Goal: Transaction & Acquisition: Purchase product/service

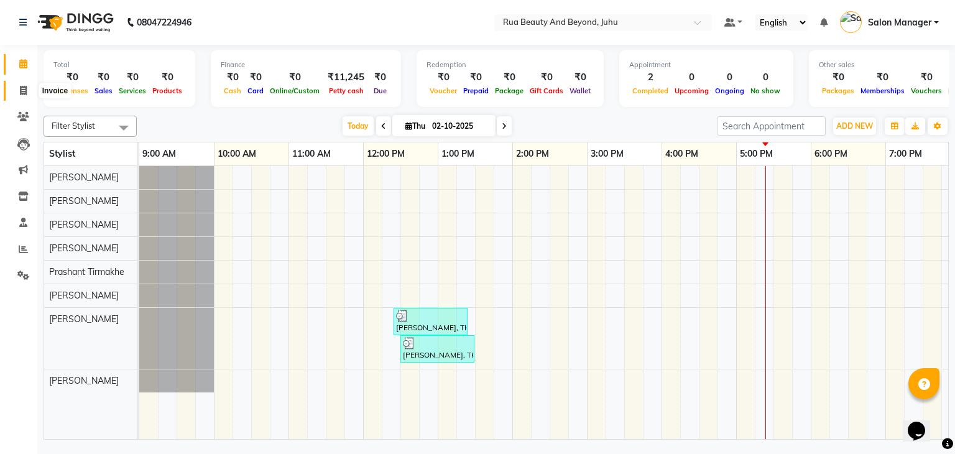
click at [31, 86] on span at bounding box center [23, 91] width 22 height 14
select select "8774"
select select "service"
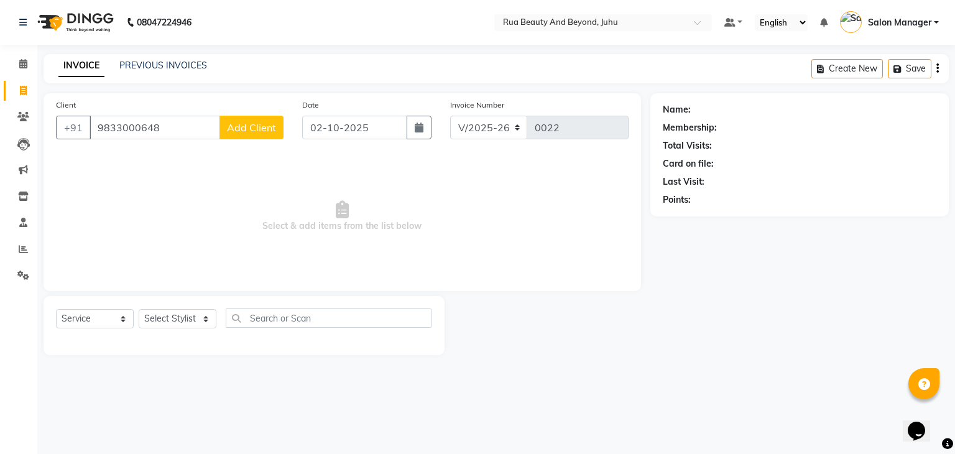
type input "9833000648"
click at [260, 123] on span "Add Client" at bounding box center [251, 127] width 49 height 12
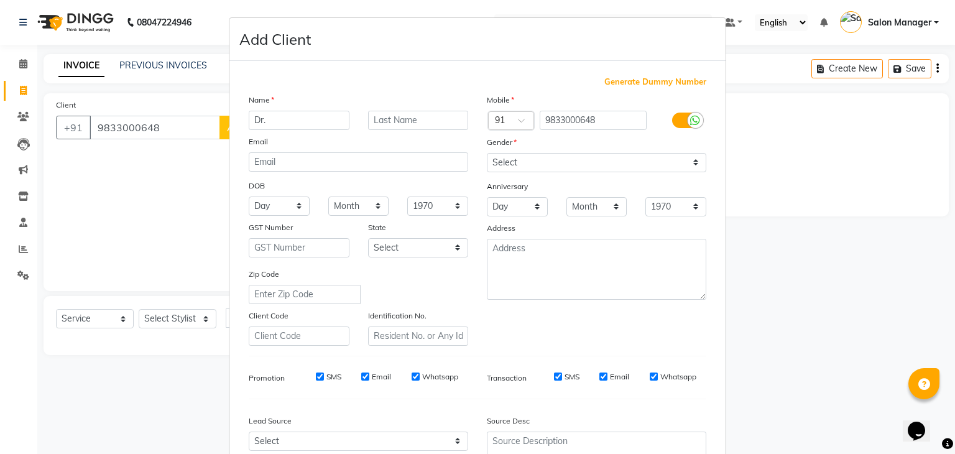
type input "Dr."
click at [399, 121] on input "text" at bounding box center [418, 120] width 101 height 19
type input "[PERSON_NAME]"
click at [579, 162] on select "Select [DEMOGRAPHIC_DATA] [DEMOGRAPHIC_DATA] Other Prefer Not To Say" at bounding box center [596, 162] width 219 height 19
select select "[DEMOGRAPHIC_DATA]"
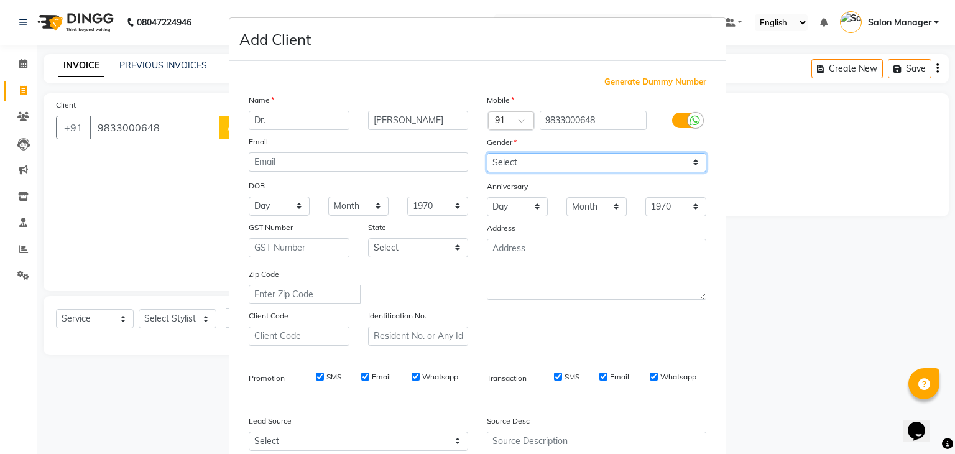
click at [487, 154] on select "Select [DEMOGRAPHIC_DATA] [DEMOGRAPHIC_DATA] Other Prefer Not To Say" at bounding box center [596, 162] width 219 height 19
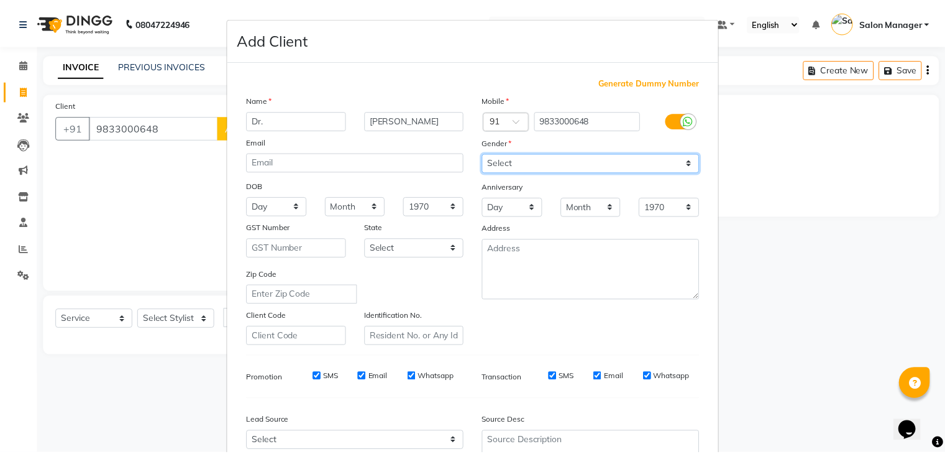
scroll to position [126, 0]
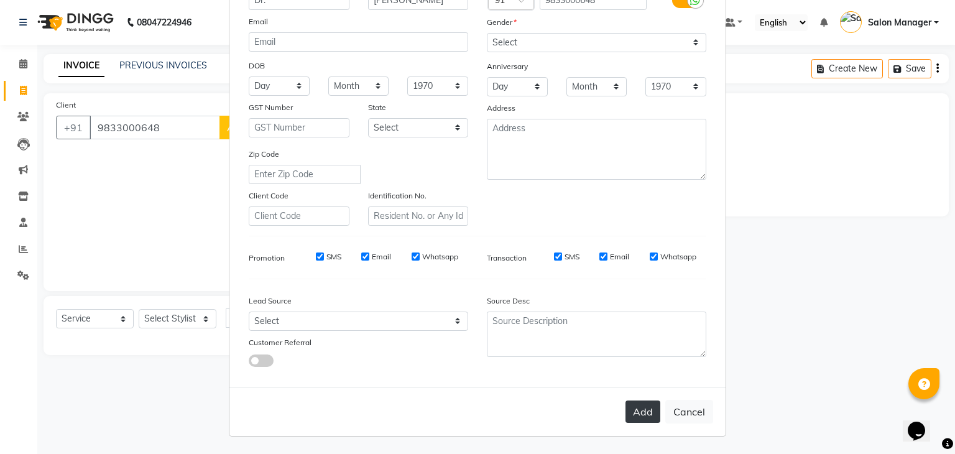
drag, startPoint x: 648, startPoint y: 424, endPoint x: 643, endPoint y: 416, distance: 9.2
click at [643, 416] on div "Add Cancel" at bounding box center [477, 411] width 496 height 49
click at [643, 416] on button "Add" at bounding box center [642, 411] width 35 height 22
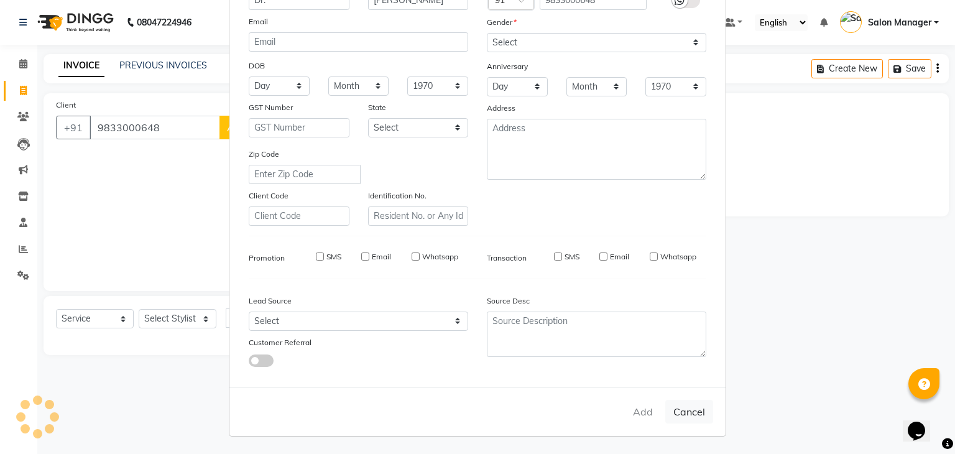
select select
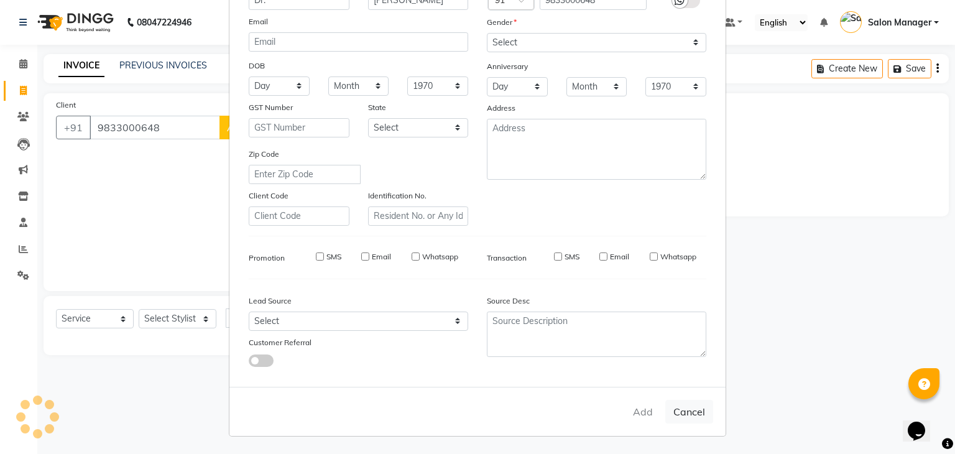
select select
checkbox input "false"
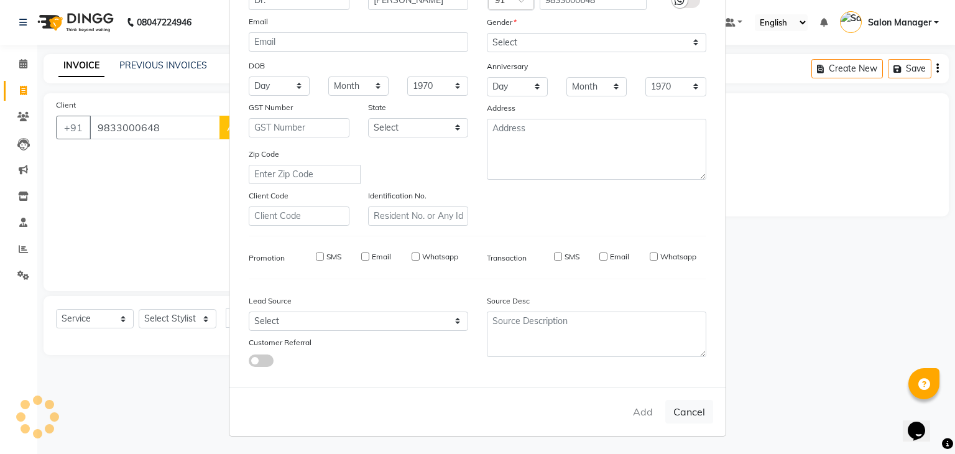
checkbox input "false"
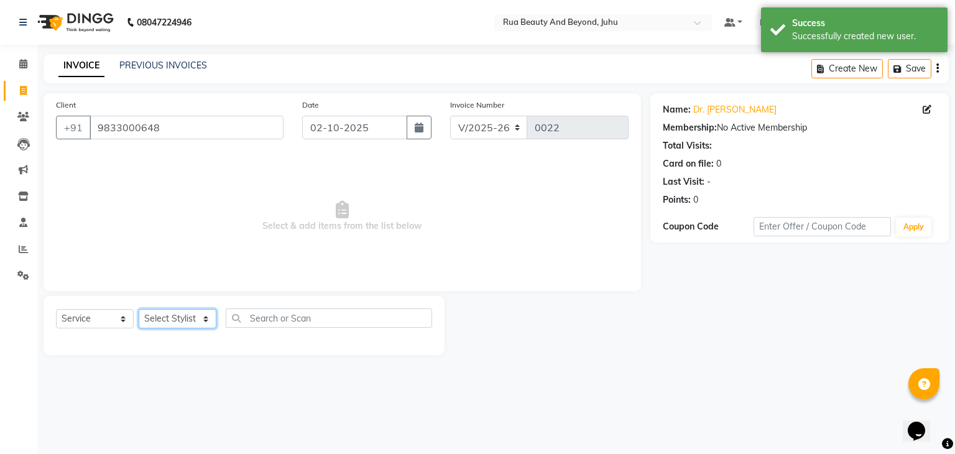
click at [158, 321] on select "Select Stylist [PERSON_NAME] [PERSON_NAME] [PERSON_NAME] [PERSON_NAME] [PERSON_…" at bounding box center [178, 318] width 78 height 19
select select "92110"
click at [139, 310] on select "Select Stylist [PERSON_NAME] [PERSON_NAME] [PERSON_NAME] [PERSON_NAME] [PERSON_…" at bounding box center [178, 318] width 78 height 19
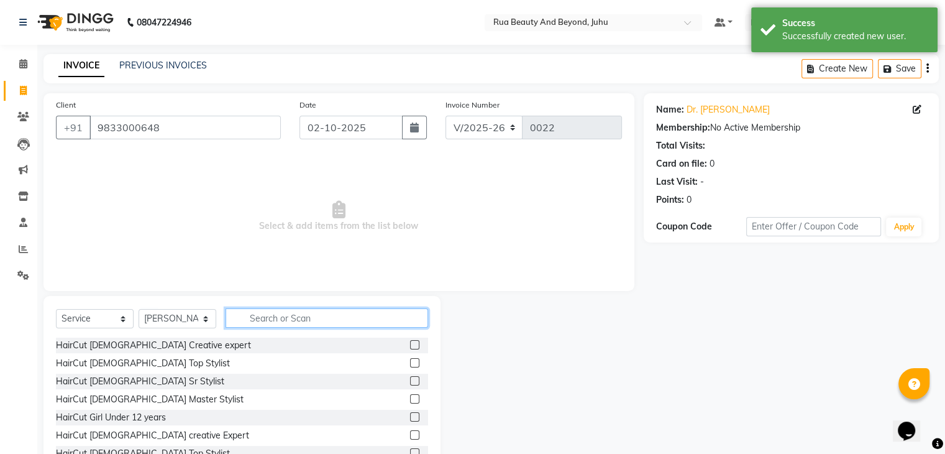
click at [326, 318] on input "text" at bounding box center [327, 317] width 203 height 19
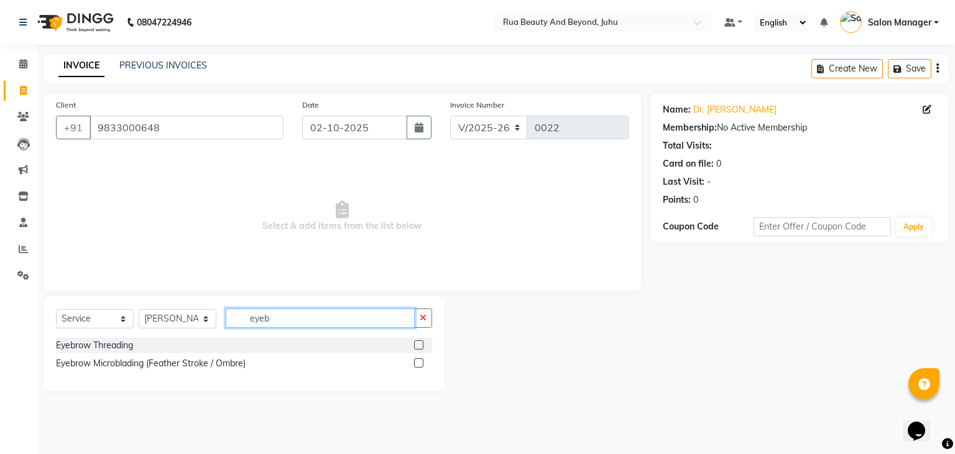
type input "eyeb"
click at [418, 347] on label at bounding box center [418, 344] width 9 height 9
click at [418, 347] on input "checkbox" at bounding box center [418, 345] width 8 height 8
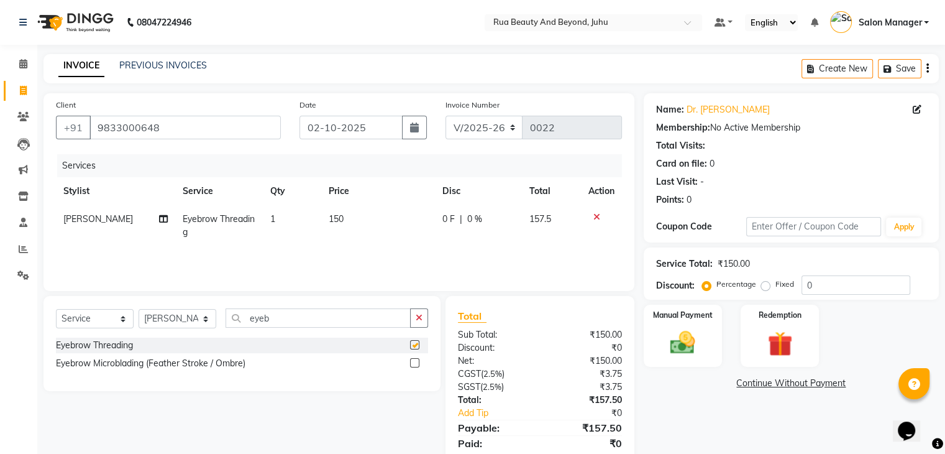
checkbox input "false"
click at [696, 331] on img at bounding box center [683, 343] width 42 height 30
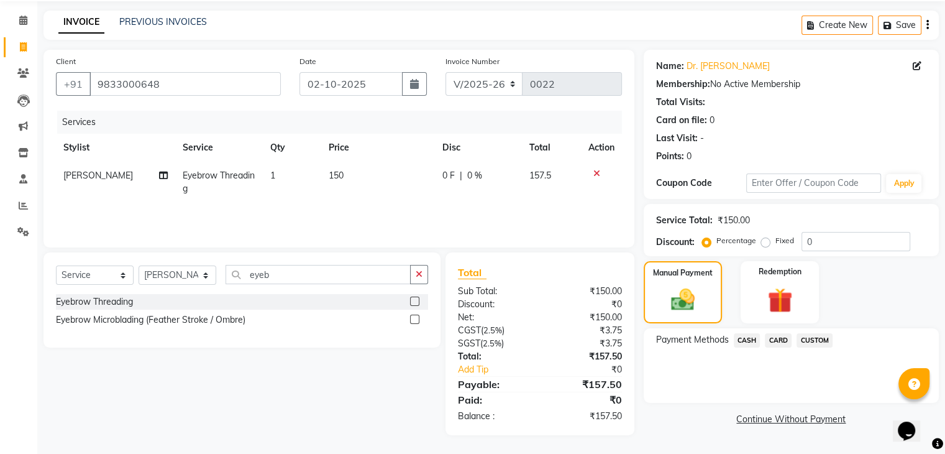
click at [811, 346] on span "CUSTOM" at bounding box center [815, 340] width 36 height 14
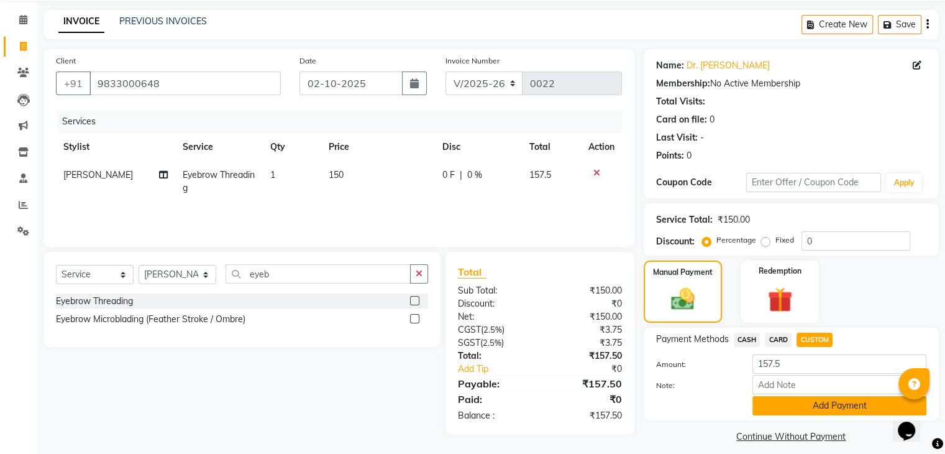
click at [802, 409] on button "Add Payment" at bounding box center [840, 405] width 174 height 19
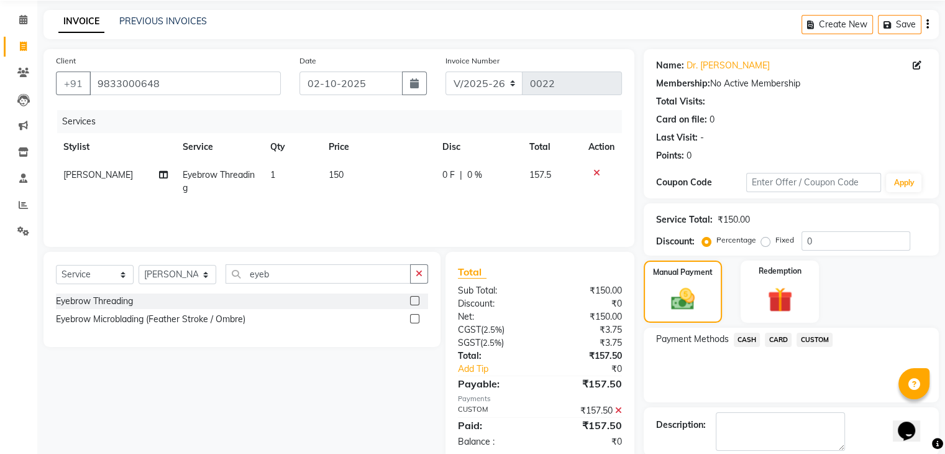
scroll to position [106, 0]
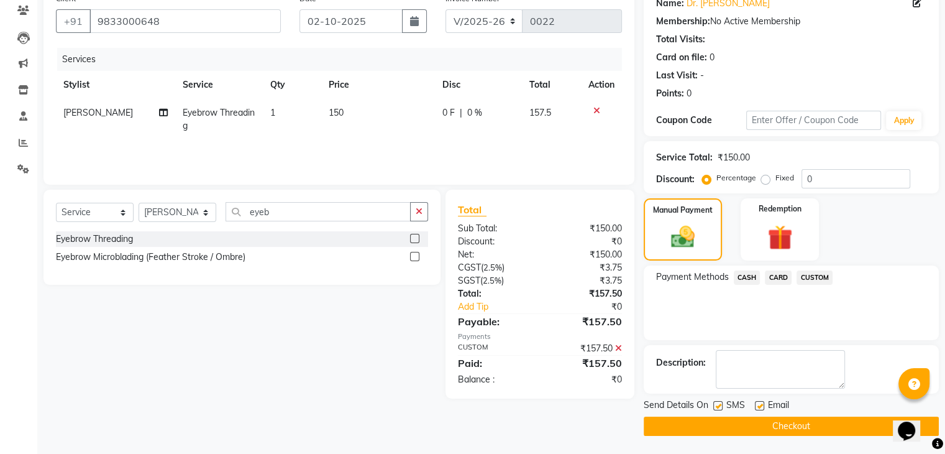
click at [787, 423] on button "Checkout" at bounding box center [791, 425] width 295 height 19
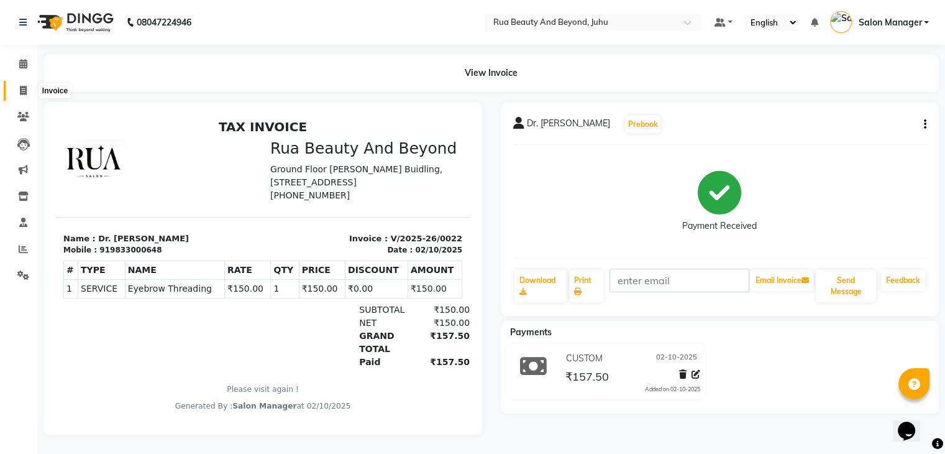
click at [26, 92] on icon at bounding box center [23, 90] width 7 height 9
select select "8774"
select select "service"
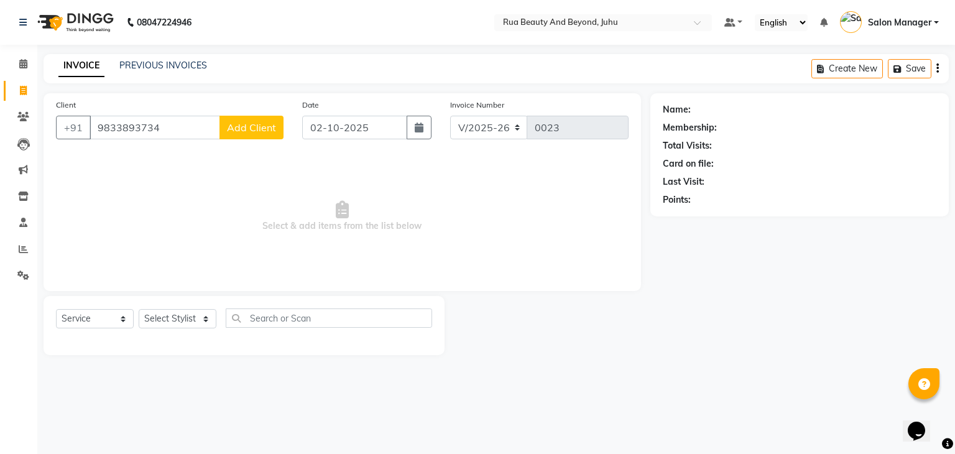
type input "9833893734"
click at [254, 131] on span "Add Client" at bounding box center [251, 127] width 49 height 12
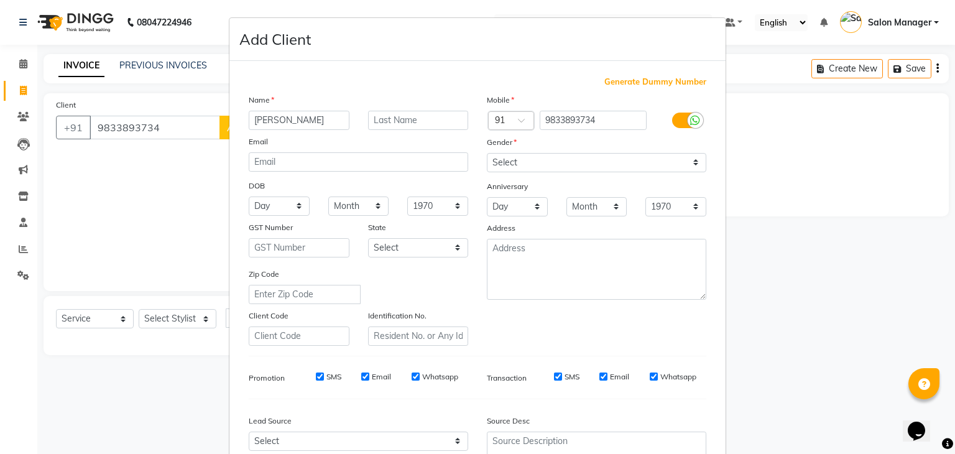
type input "[PERSON_NAME]"
click at [499, 160] on select "Select [DEMOGRAPHIC_DATA] [DEMOGRAPHIC_DATA] Other Prefer Not To Say" at bounding box center [596, 162] width 219 height 19
select select "[DEMOGRAPHIC_DATA]"
click at [487, 154] on select "Select [DEMOGRAPHIC_DATA] [DEMOGRAPHIC_DATA] Other Prefer Not To Say" at bounding box center [596, 162] width 219 height 19
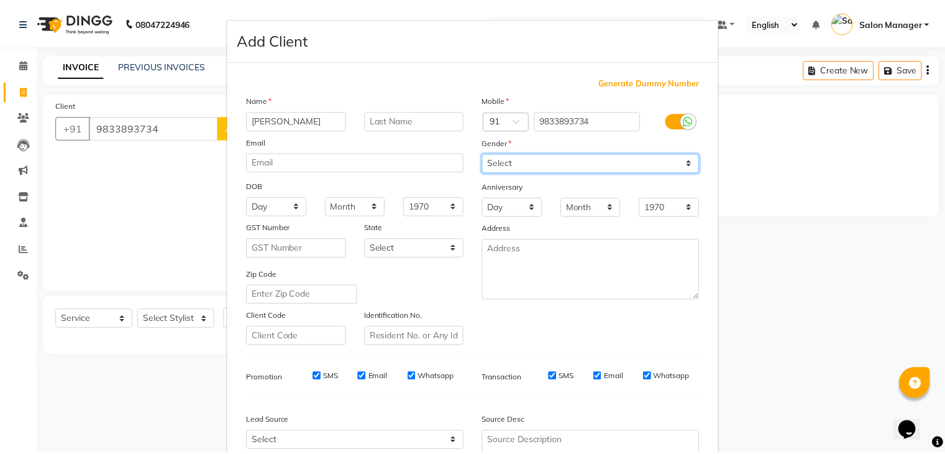
scroll to position [126, 0]
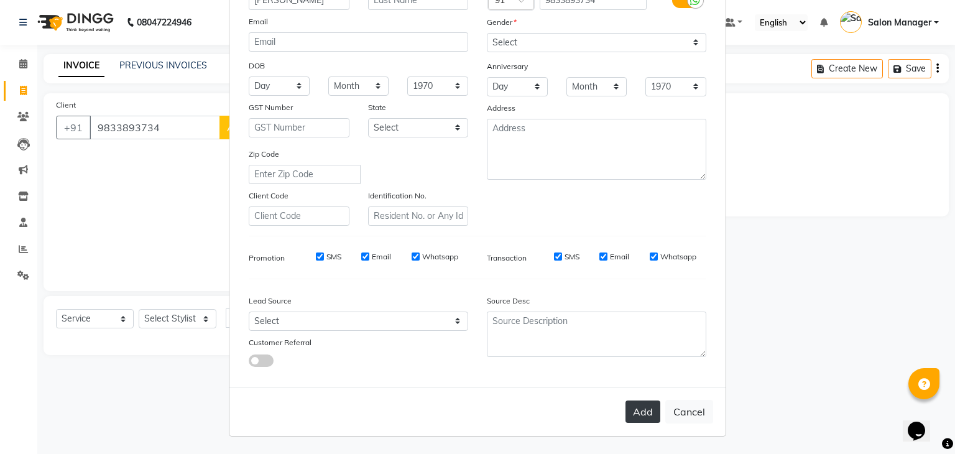
click at [649, 409] on button "Add" at bounding box center [642, 411] width 35 height 22
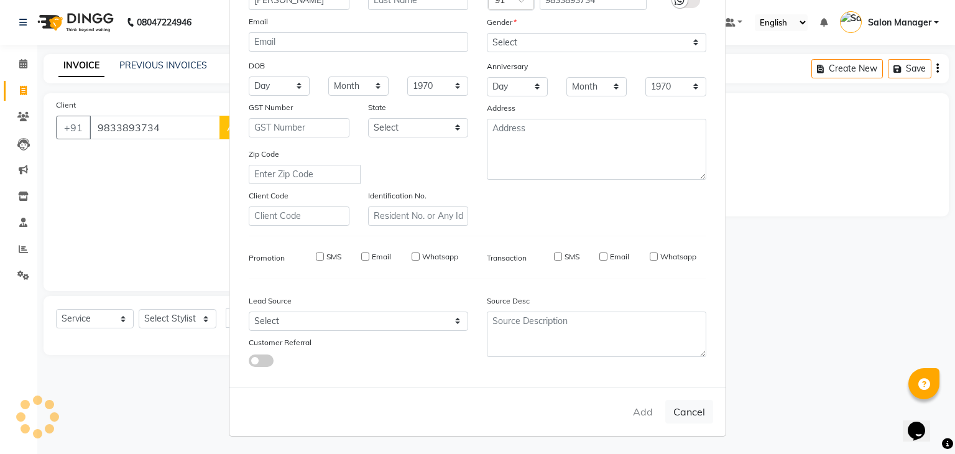
select select
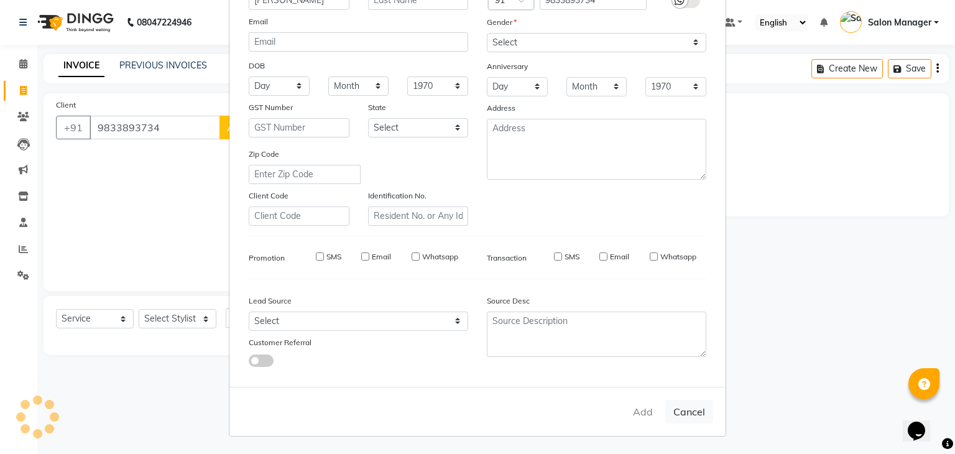
select select
checkbox input "false"
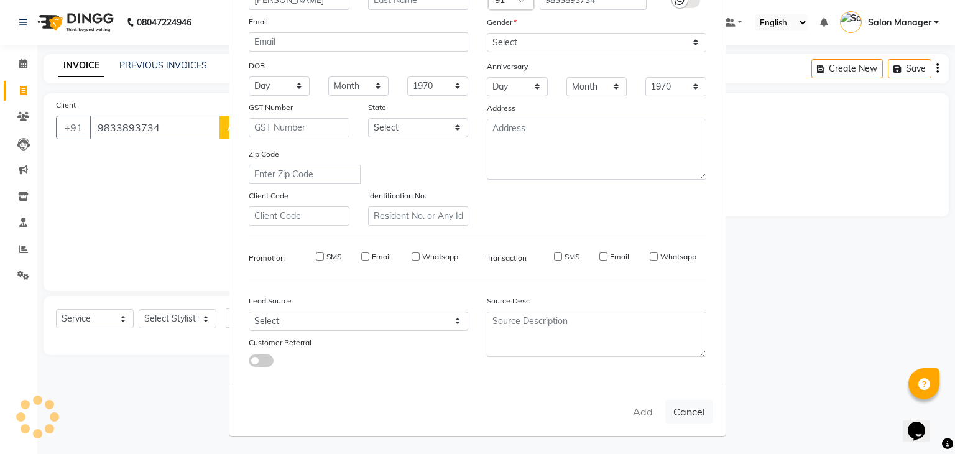
checkbox input "false"
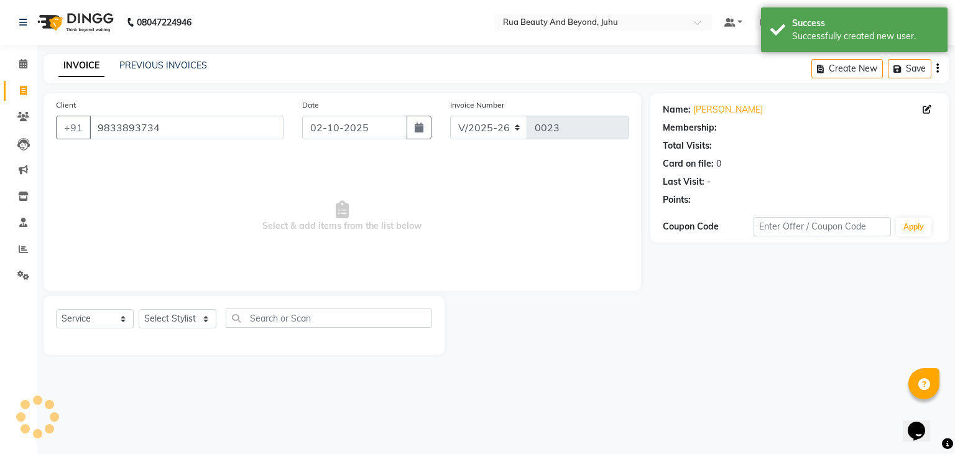
click at [649, 409] on ngb-modal-window "Add Client Generate Dummy Number Name Email DOB Day 01 02 03 04 05 06 07 08 09 …" at bounding box center [477, 227] width 955 height 454
click at [177, 316] on select "Select Stylist [PERSON_NAME] [PERSON_NAME] [PERSON_NAME] [PERSON_NAME] [PERSON_…" at bounding box center [178, 318] width 78 height 19
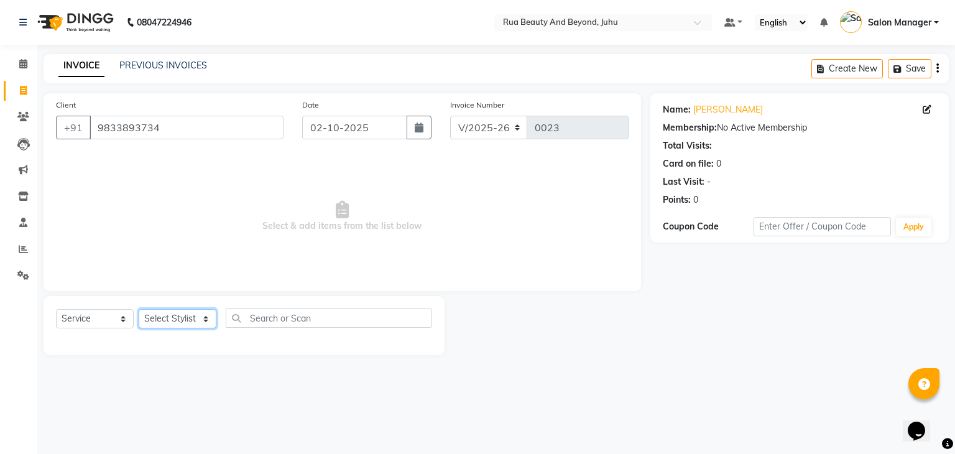
select select "92110"
click at [139, 310] on select "Select Stylist [PERSON_NAME] [PERSON_NAME] [PERSON_NAME] [PERSON_NAME] [PERSON_…" at bounding box center [178, 318] width 78 height 19
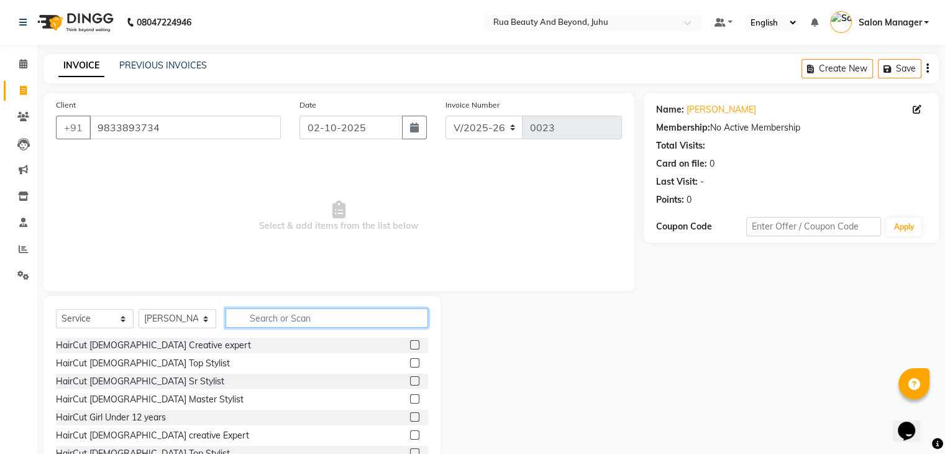
click at [303, 320] on input "text" at bounding box center [327, 317] width 203 height 19
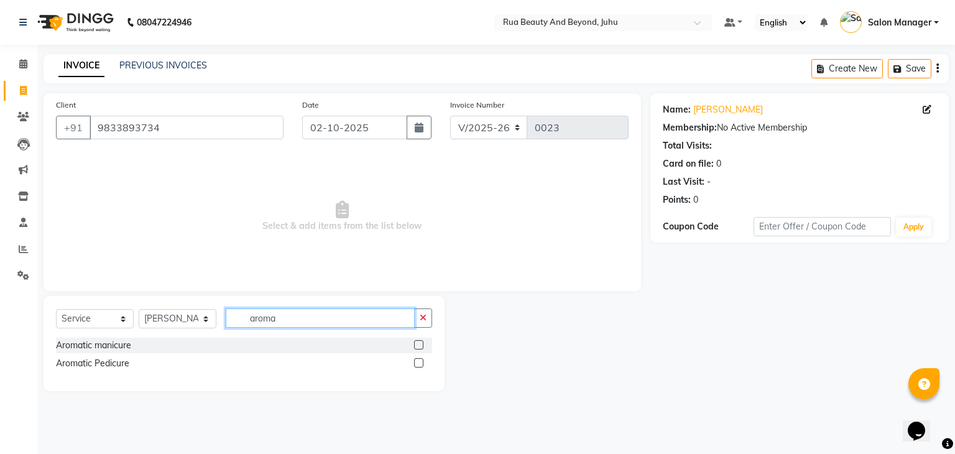
type input "aroma"
click at [418, 344] on label at bounding box center [418, 344] width 9 height 9
click at [418, 344] on input "checkbox" at bounding box center [418, 345] width 8 height 8
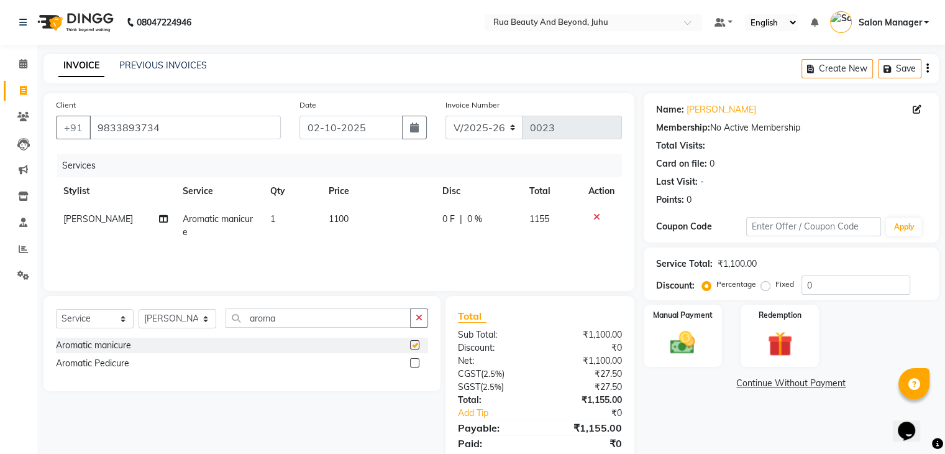
checkbox input "false"
click at [418, 366] on label at bounding box center [414, 362] width 9 height 9
click at [418, 366] on input "checkbox" at bounding box center [414, 363] width 8 height 8
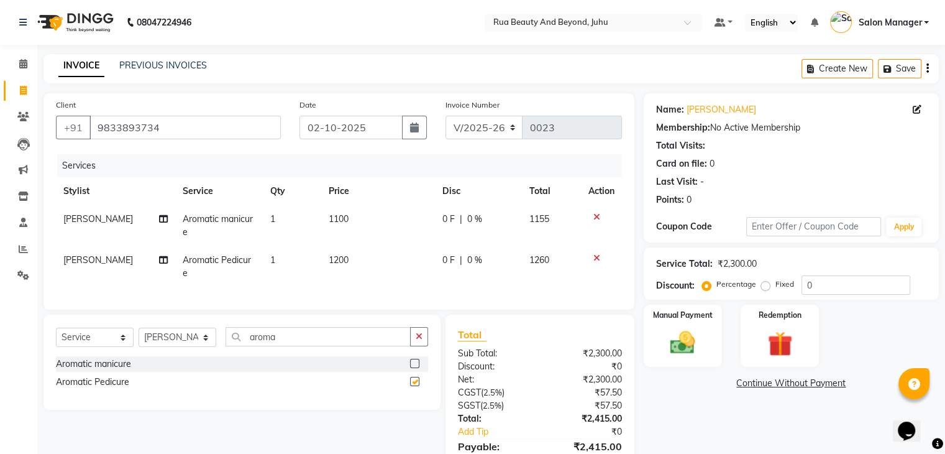
checkbox input "false"
click at [187, 344] on select "Select Stylist [PERSON_NAME] [PERSON_NAME] [PERSON_NAME] [PERSON_NAME] [PERSON_…" at bounding box center [178, 337] width 78 height 19
select select "92113"
click at [139, 338] on select "Select Stylist [PERSON_NAME] [PERSON_NAME] [PERSON_NAME] [PERSON_NAME] [PERSON_…" at bounding box center [178, 337] width 78 height 19
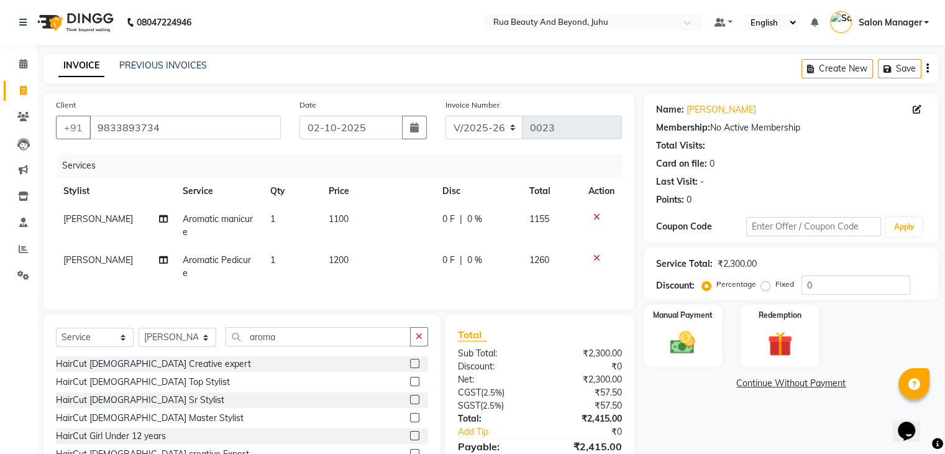
click at [410, 422] on label at bounding box center [414, 417] width 9 height 9
click at [410, 422] on input "checkbox" at bounding box center [414, 418] width 8 height 8
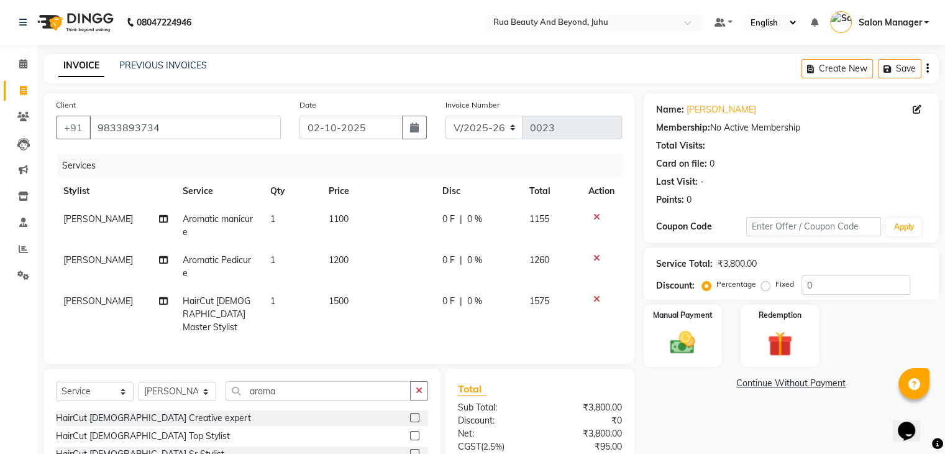
checkbox input "false"
click at [833, 284] on input "0" at bounding box center [856, 284] width 109 height 19
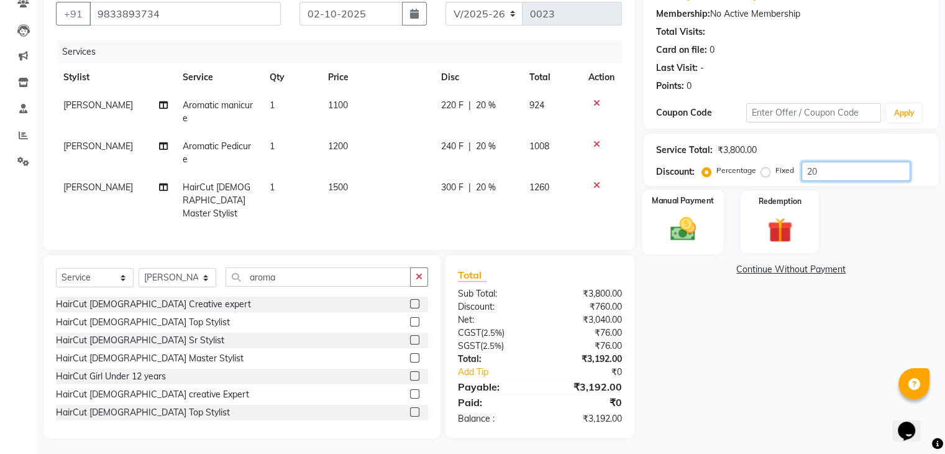
type input "20"
click at [701, 221] on img at bounding box center [683, 229] width 42 height 30
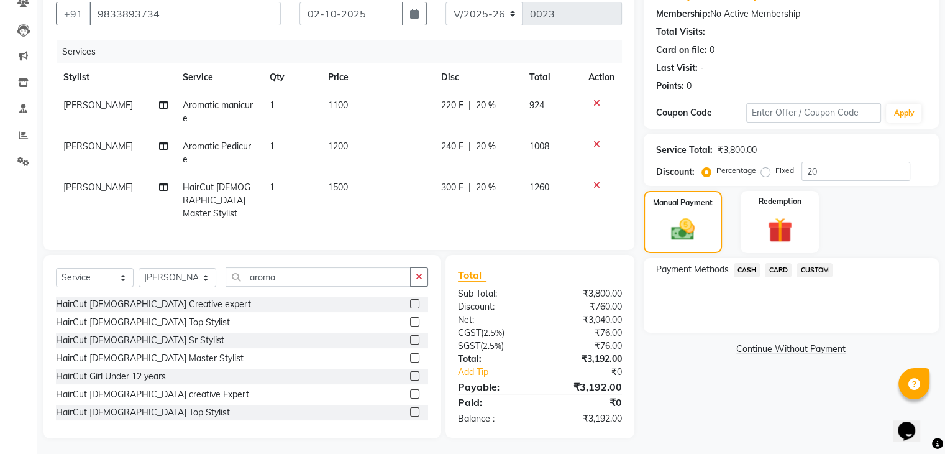
click at [749, 267] on span "CASH" at bounding box center [747, 270] width 27 height 14
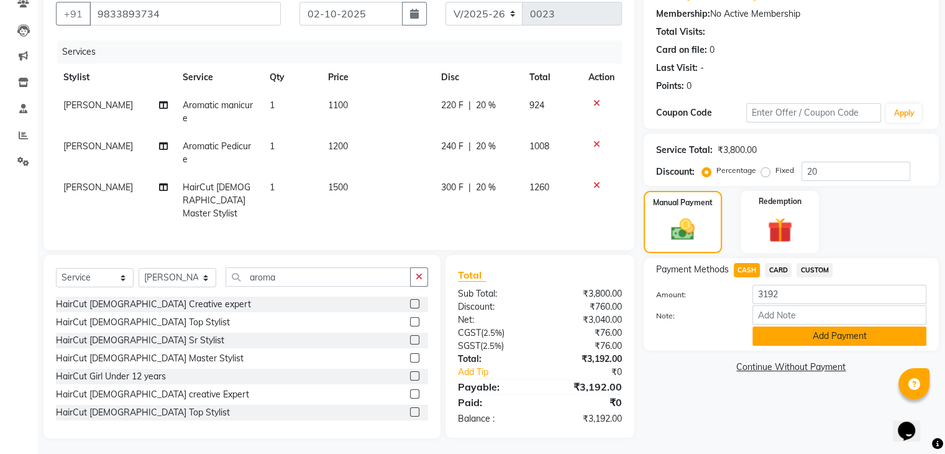
click at [796, 339] on button "Add Payment" at bounding box center [840, 335] width 174 height 19
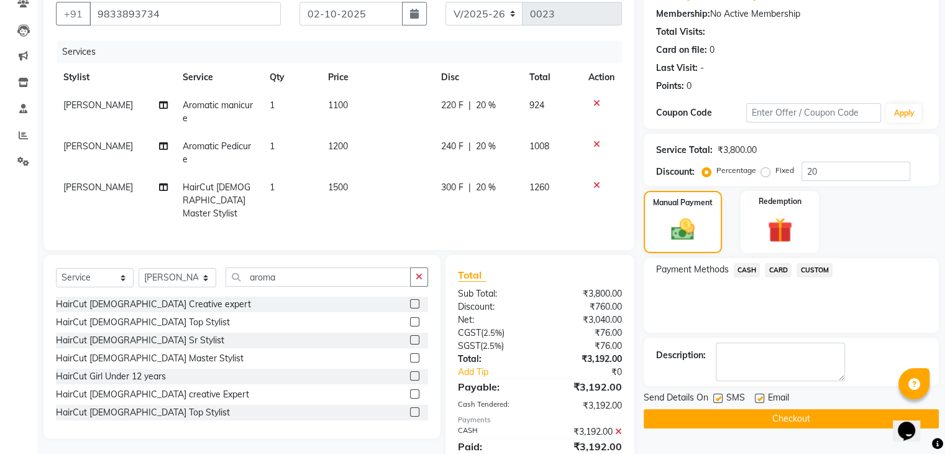
scroll to position [157, 0]
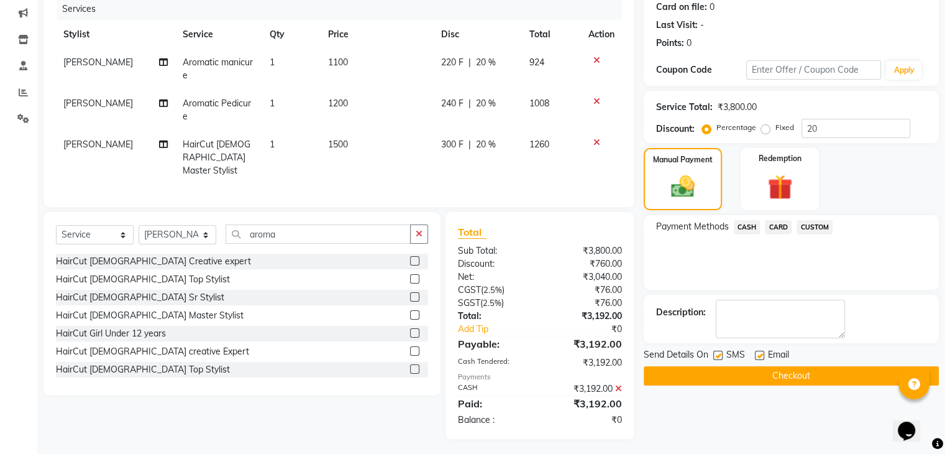
click at [763, 376] on button "Checkout" at bounding box center [791, 375] width 295 height 19
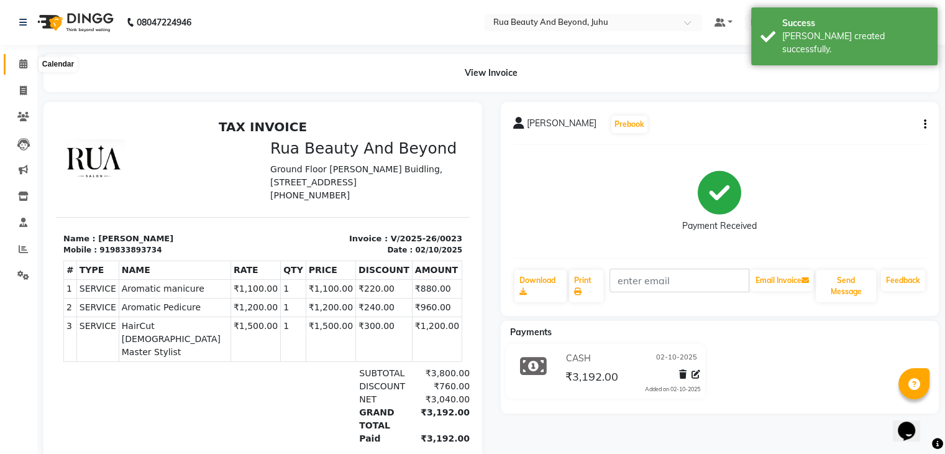
click at [30, 58] on span at bounding box center [23, 64] width 22 height 14
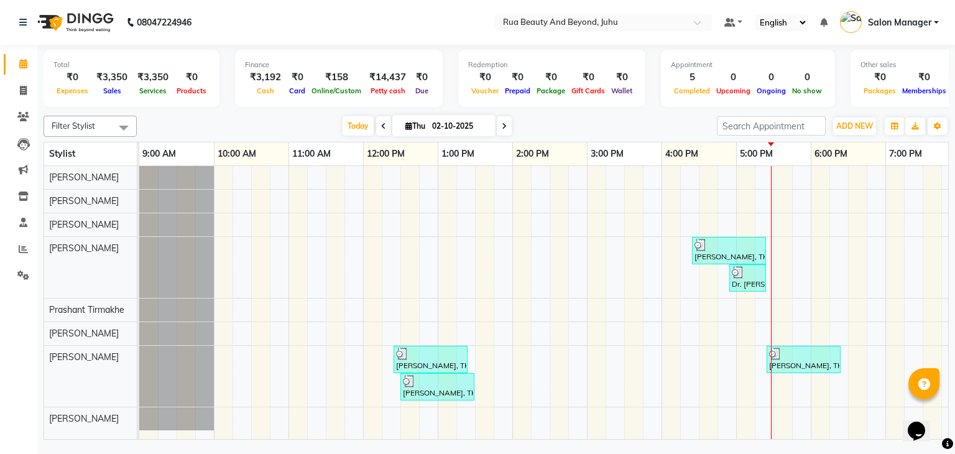
click at [30, 58] on span at bounding box center [23, 64] width 22 height 14
